Goal: Information Seeking & Learning: Learn about a topic

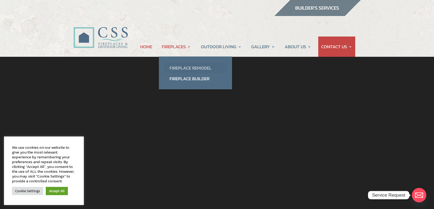
click at [180, 71] on link "Fireplace Remodel" at bounding box center [195, 68] width 63 height 11
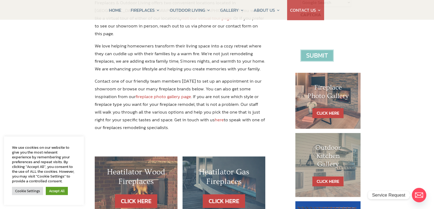
scroll to position [136, 0]
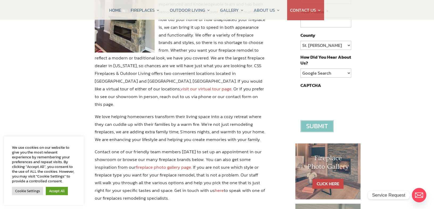
click at [151, 163] on link "fireplace photo gallery page" at bounding box center [163, 166] width 55 height 7
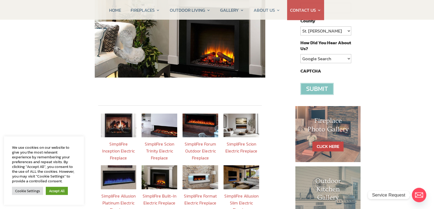
scroll to position [54, 0]
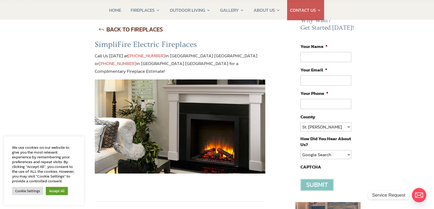
click at [160, 105] on img at bounding box center [180, 126] width 171 height 94
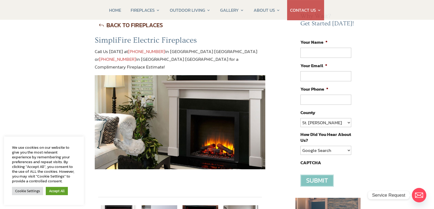
scroll to position [136, 0]
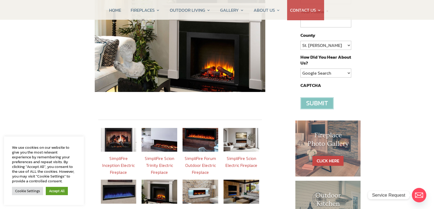
click at [116, 136] on img at bounding box center [119, 140] width 36 height 24
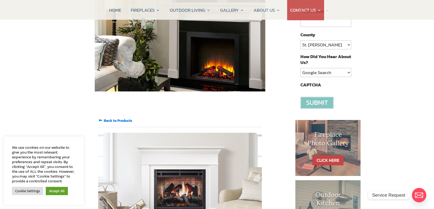
scroll to position [109, 0]
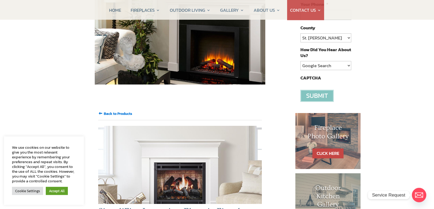
scroll to position [81, 0]
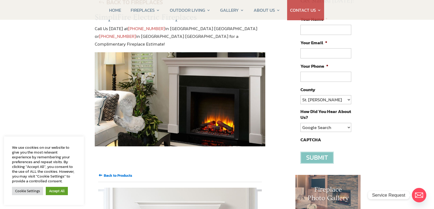
click at [119, 172] on input "Back to Products" at bounding box center [118, 175] width 28 height 6
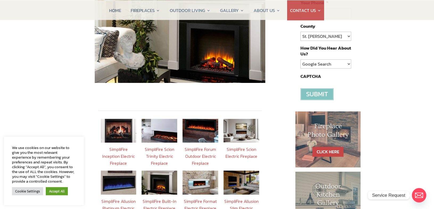
scroll to position [163, 0]
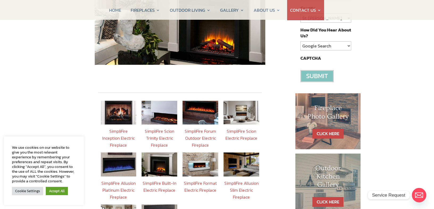
click at [157, 180] on link "SimpliFire Built-In Electric Fireplace" at bounding box center [160, 186] width 34 height 13
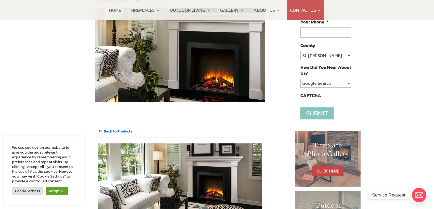
scroll to position [54, 0]
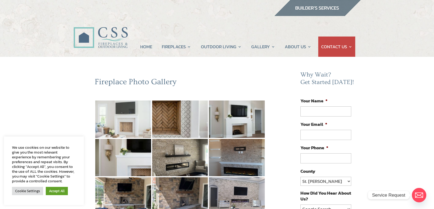
click at [124, 122] on img at bounding box center [123, 118] width 56 height 37
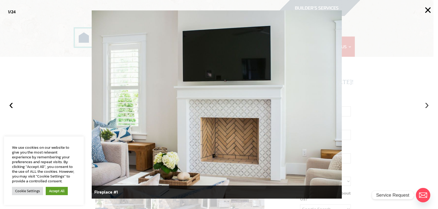
click at [427, 107] on button "›" at bounding box center [427, 104] width 12 height 12
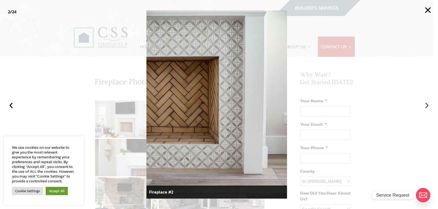
click at [427, 107] on button "›" at bounding box center [427, 104] width 12 height 12
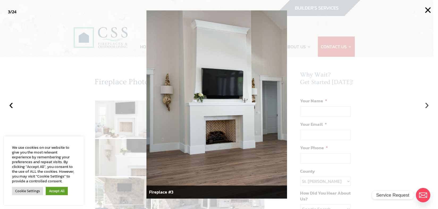
click at [427, 107] on button "›" at bounding box center [427, 104] width 12 height 12
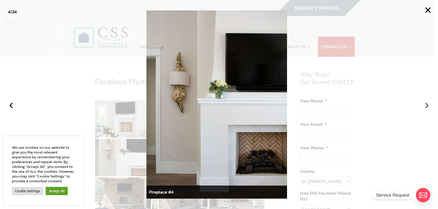
click at [427, 107] on button "›" at bounding box center [427, 104] width 12 height 12
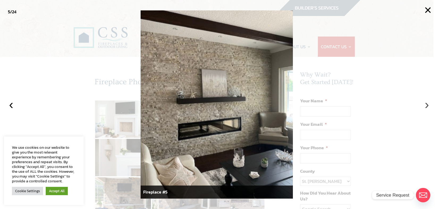
click at [427, 107] on button "›" at bounding box center [427, 104] width 12 height 12
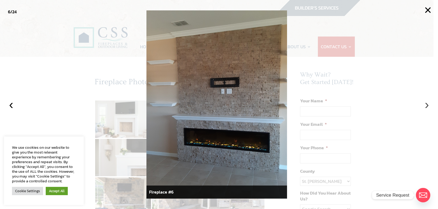
click at [427, 107] on button "›" at bounding box center [427, 104] width 12 height 12
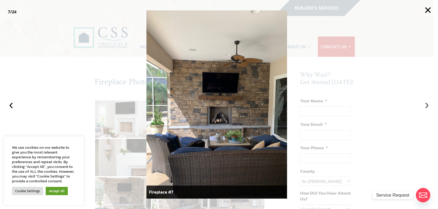
click at [427, 107] on button "›" at bounding box center [427, 104] width 12 height 12
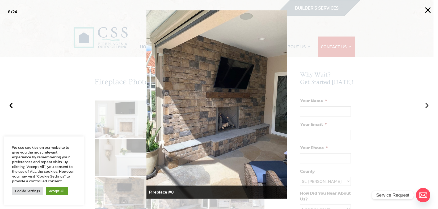
click at [427, 107] on button "›" at bounding box center [427, 104] width 12 height 12
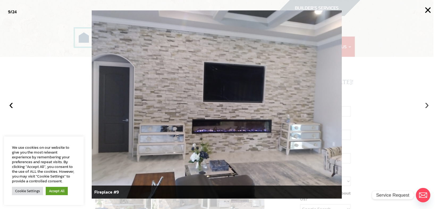
click at [427, 107] on button "›" at bounding box center [427, 104] width 12 height 12
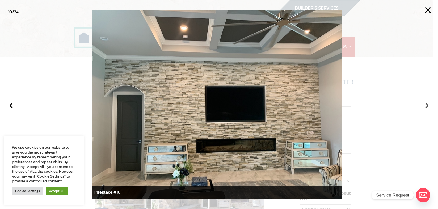
click at [427, 107] on button "›" at bounding box center [427, 104] width 12 height 12
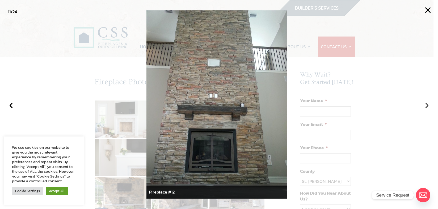
click at [427, 107] on button "›" at bounding box center [427, 104] width 12 height 12
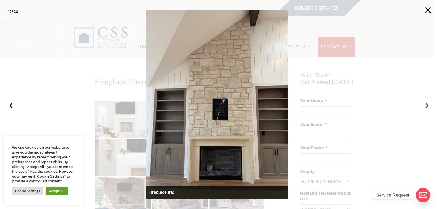
click at [427, 107] on button "›" at bounding box center [427, 104] width 12 height 12
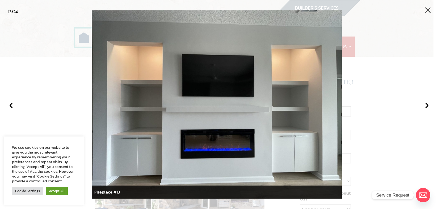
click at [426, 7] on button "×" at bounding box center [428, 10] width 12 height 12
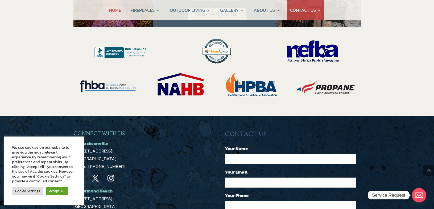
scroll to position [1016, 0]
